Goal: Task Accomplishment & Management: Use online tool/utility

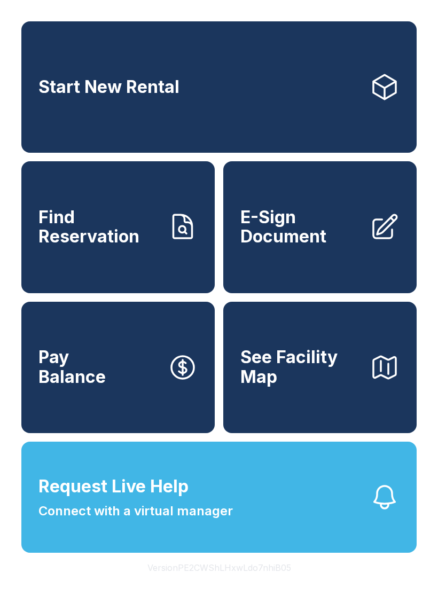
click at [328, 236] on span "E-Sign Document" at bounding box center [300, 227] width 121 height 39
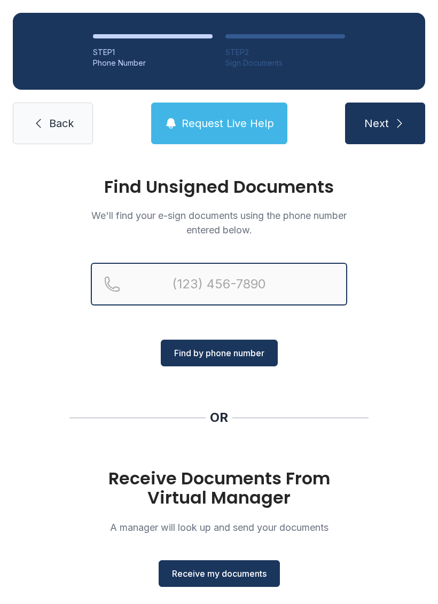
click at [228, 287] on input "Reservation phone number" at bounding box center [219, 284] width 256 height 43
type input "("
click at [384, 123] on button "Next" at bounding box center [385, 123] width 80 height 42
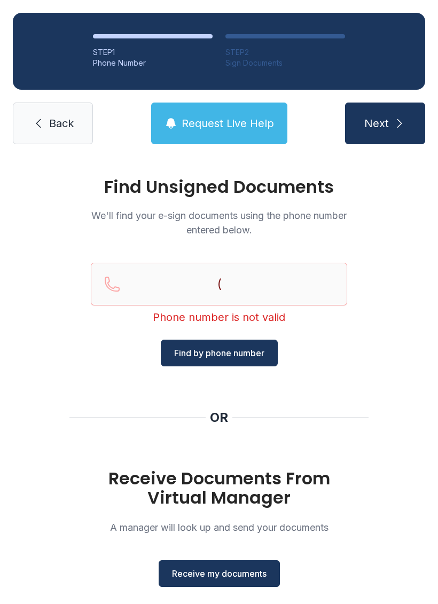
click at [409, 331] on div "Find Unsigned Documents We'll find your e-sign documents using the phone number…" at bounding box center [219, 393] width 438 height 472
click at [241, 577] on span "Receive my documents" at bounding box center [219, 573] width 94 height 13
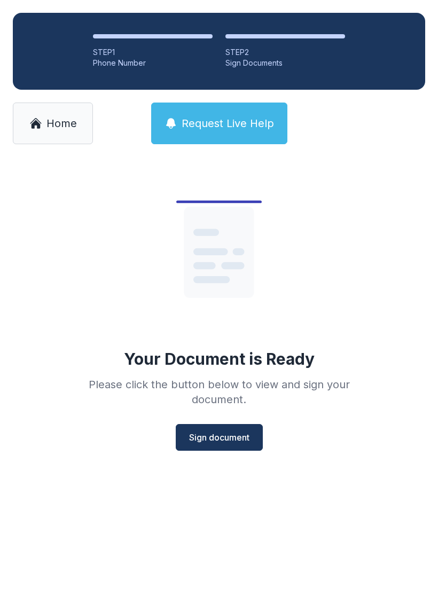
click at [221, 440] on span "Sign document" at bounding box center [219, 437] width 60 height 13
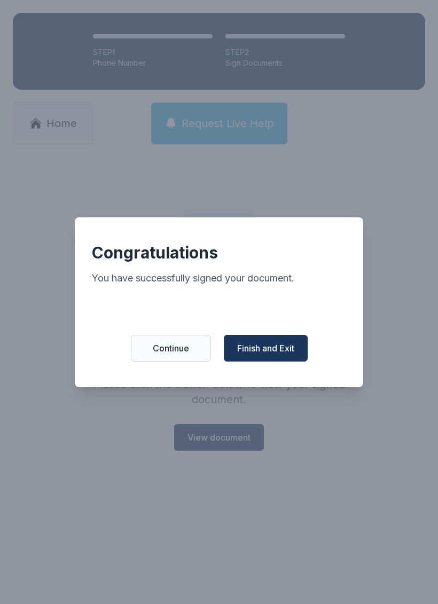
click at [272, 354] on span "Finish and Exit" at bounding box center [265, 348] width 57 height 13
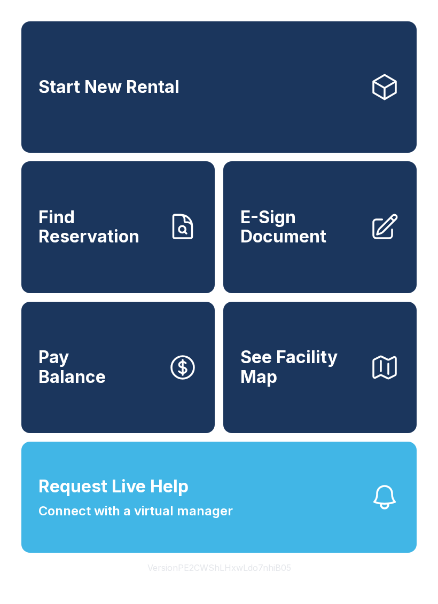
click at [370, 225] on icon at bounding box center [384, 227] width 30 height 30
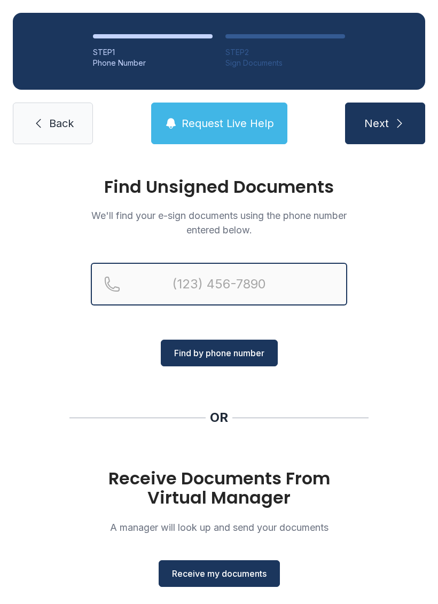
click at [151, 281] on input "Reservation phone number" at bounding box center [219, 284] width 256 height 43
type input "[PHONE_NUMBER]"
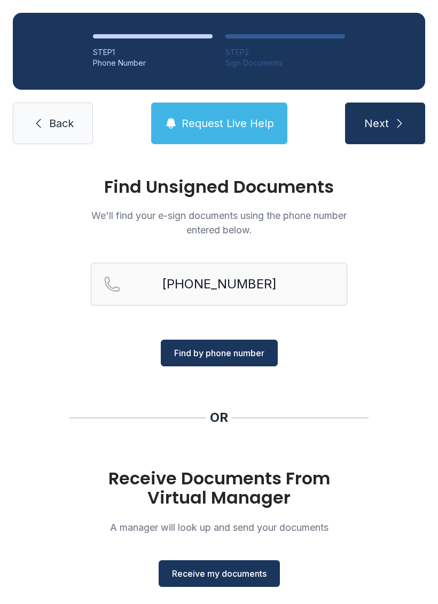
click at [228, 352] on span "Find by phone number" at bounding box center [219, 352] width 90 height 13
click at [221, 572] on span "Receive my documents" at bounding box center [219, 573] width 94 height 13
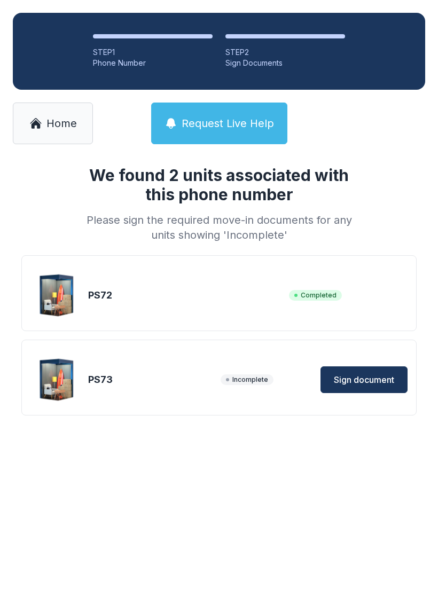
click at [352, 379] on span "Sign document" at bounding box center [364, 379] width 60 height 13
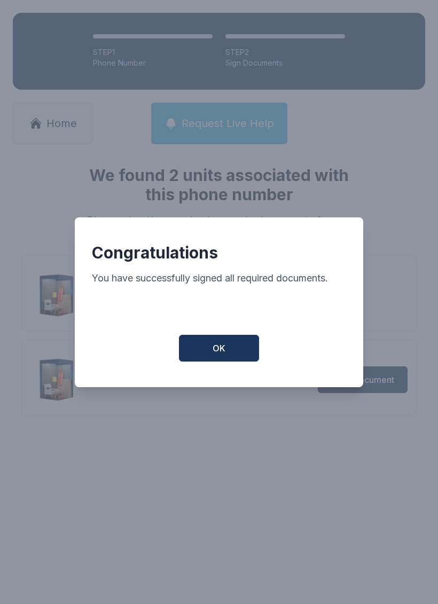
click at [236, 353] on button "OK" at bounding box center [219, 348] width 80 height 27
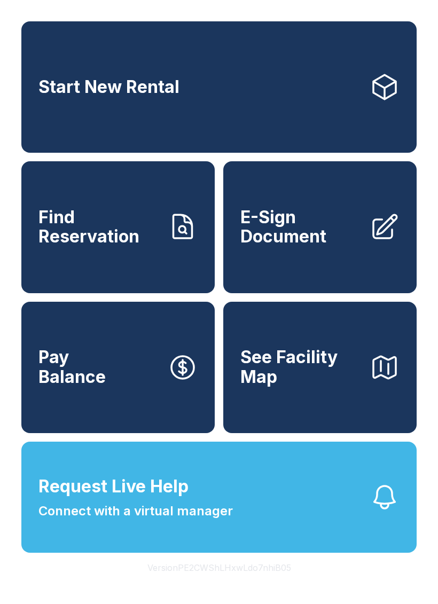
click at [322, 226] on span "E-Sign Document" at bounding box center [300, 227] width 121 height 39
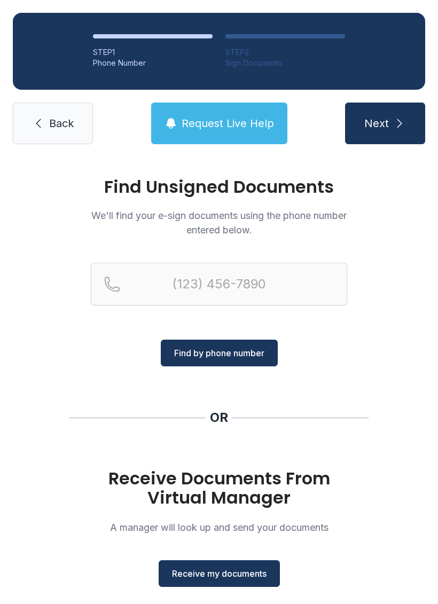
click at [239, 573] on span "Receive my documents" at bounding box center [219, 573] width 94 height 13
